Goal: Communication & Community: Connect with others

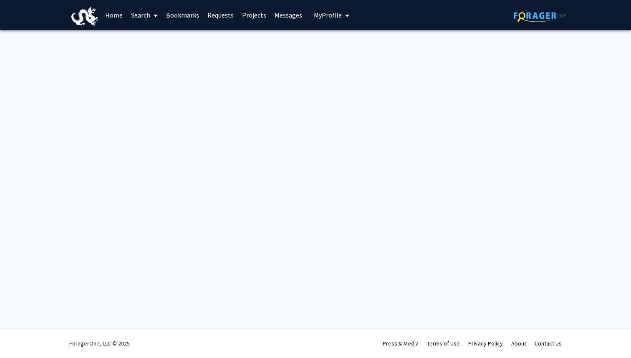
click at [282, 14] on link "Messages" at bounding box center [288, 14] width 36 height 29
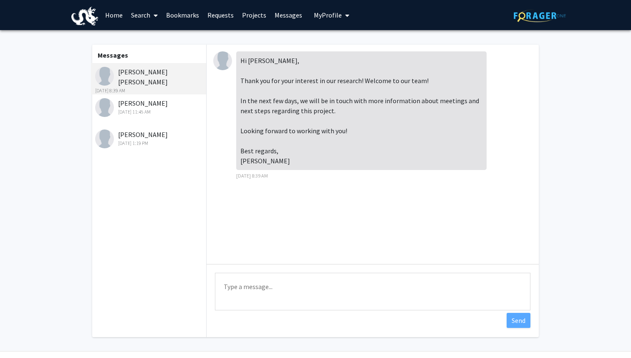
click at [257, 289] on textarea "Type a message" at bounding box center [372, 291] width 315 height 38
paste textarea "Dear [PERSON_NAME], Thank you so much for welcoming me to the team! I am very e…"
type textarea "Dear [PERSON_NAME], Thank you so much for welcoming me to the team! I am very e…"
click at [517, 320] on button "Send" at bounding box center [519, 320] width 24 height 15
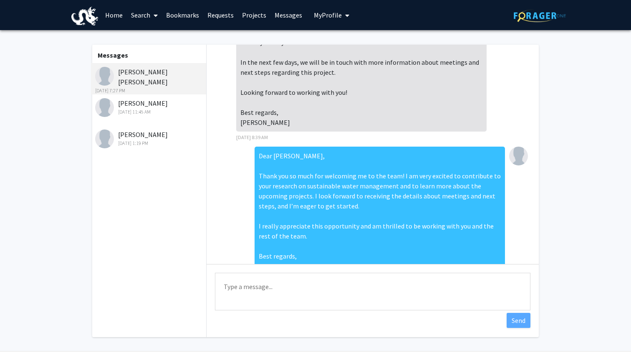
scroll to position [33, 0]
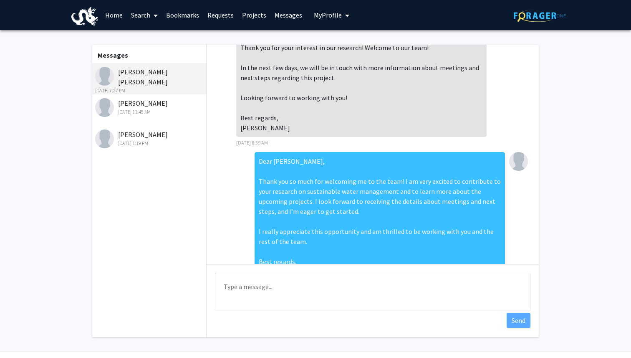
click at [179, 99] on div "[PERSON_NAME] [DATE] 11:45 AM" at bounding box center [149, 107] width 109 height 18
